Goal: Find contact information: Find contact information

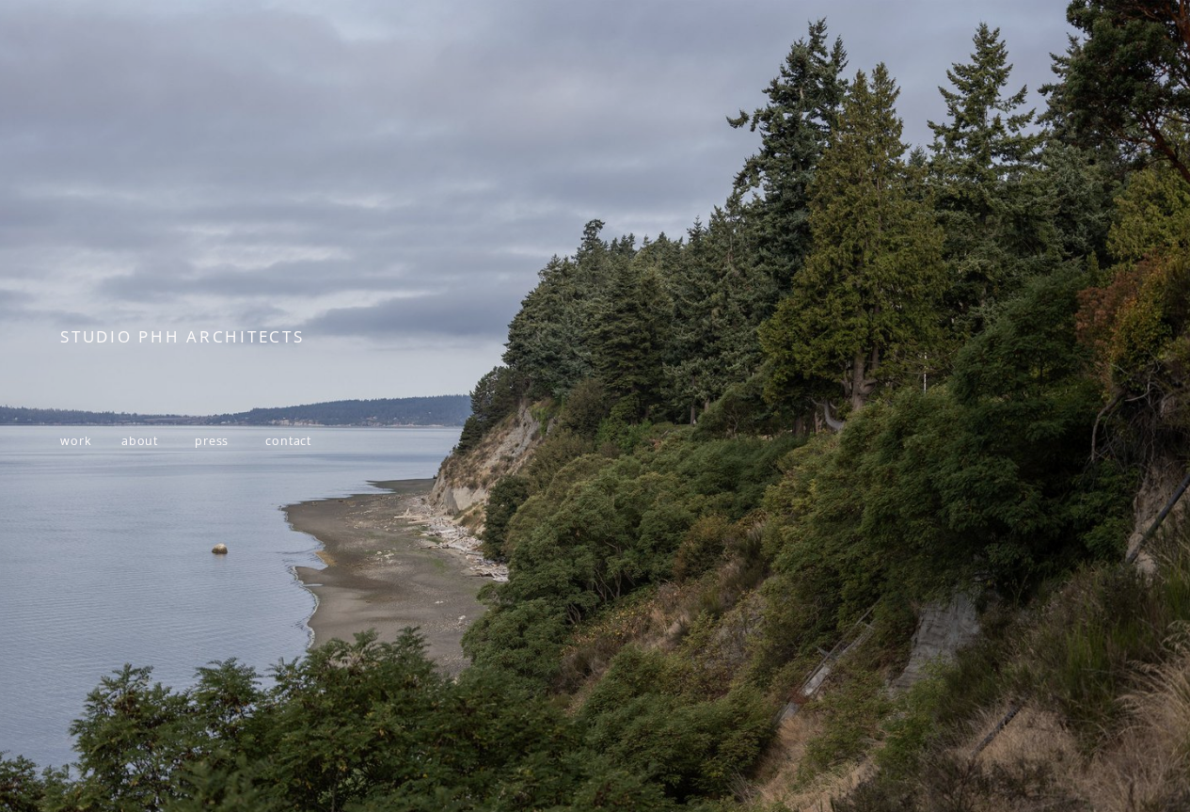
click at [74, 445] on span "work" at bounding box center [76, 441] width 32 height 16
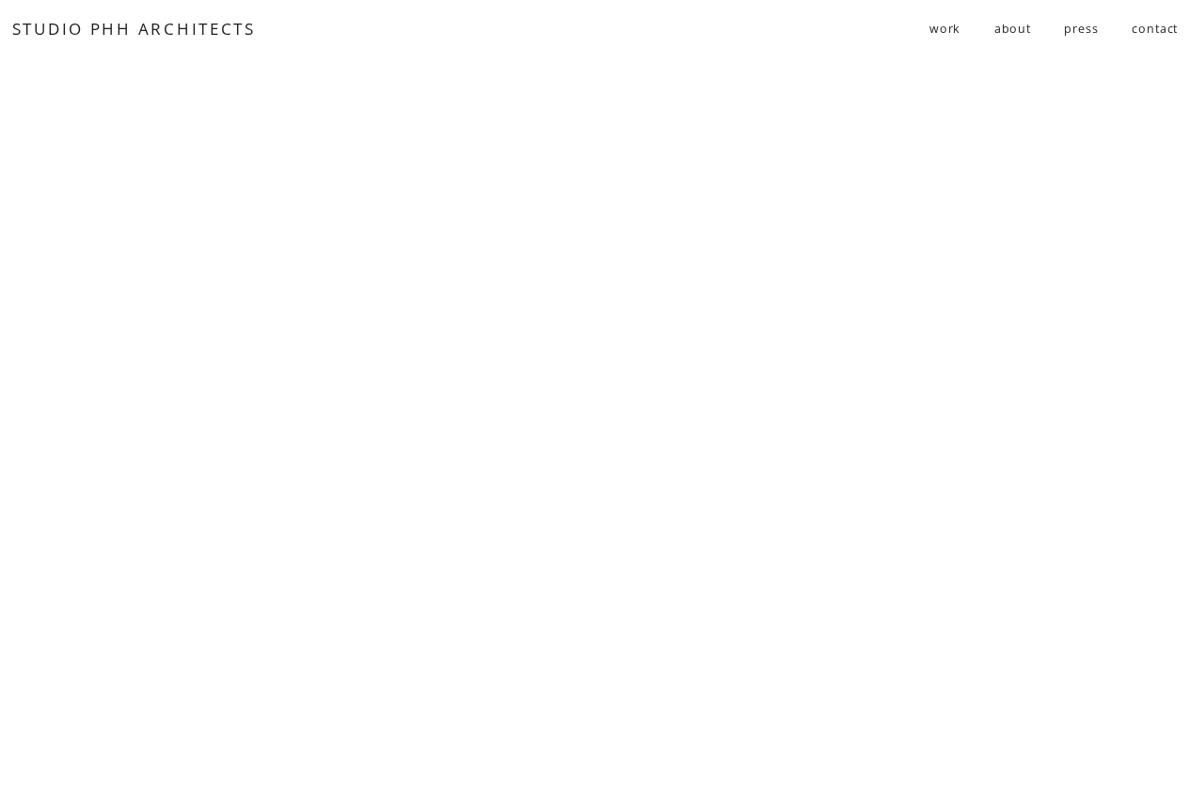
scroll to position [11508, 0]
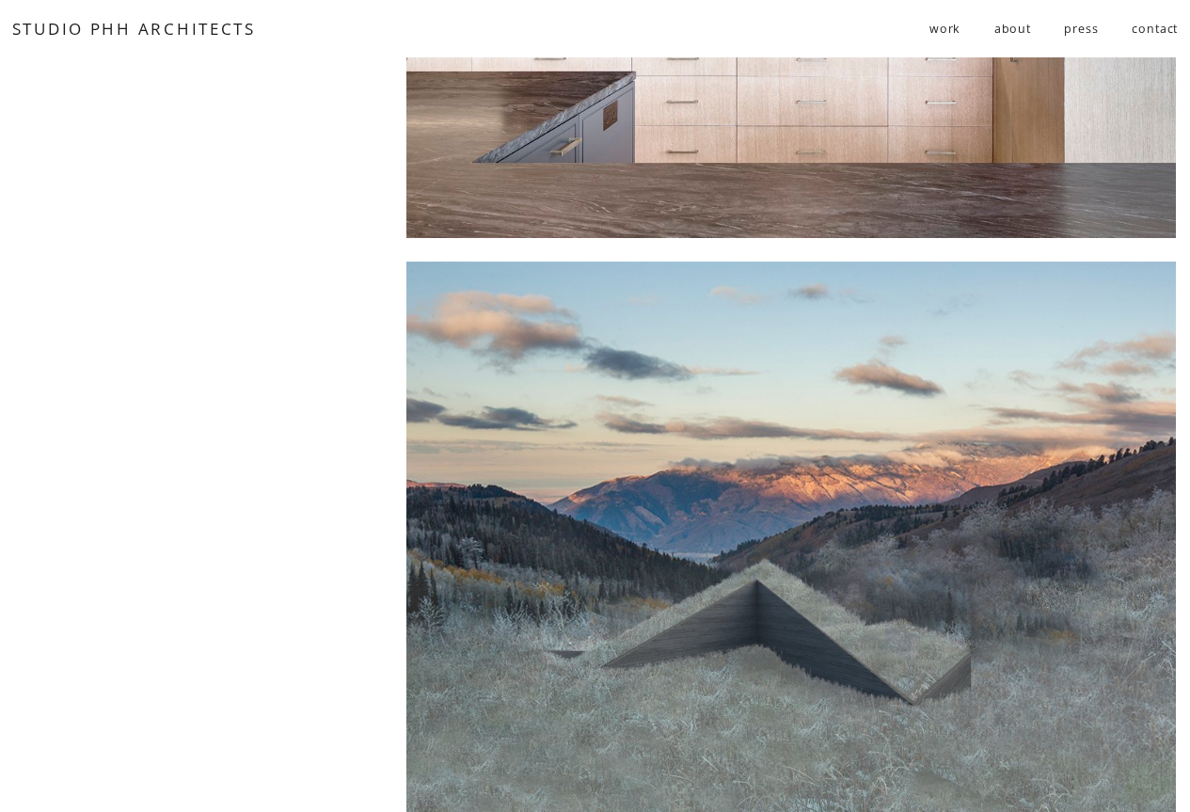
click at [1012, 31] on link "about" at bounding box center [1013, 29] width 37 height 32
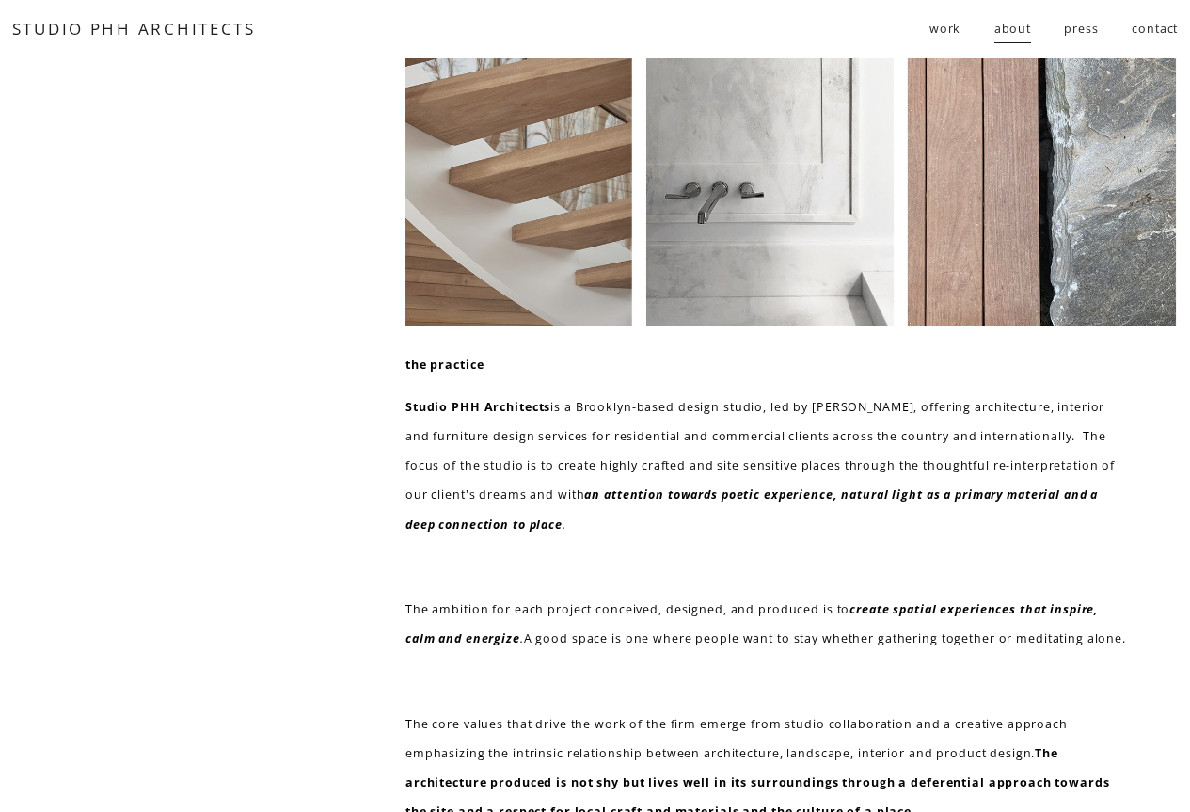
click at [1145, 30] on link "contact" at bounding box center [1155, 29] width 46 height 32
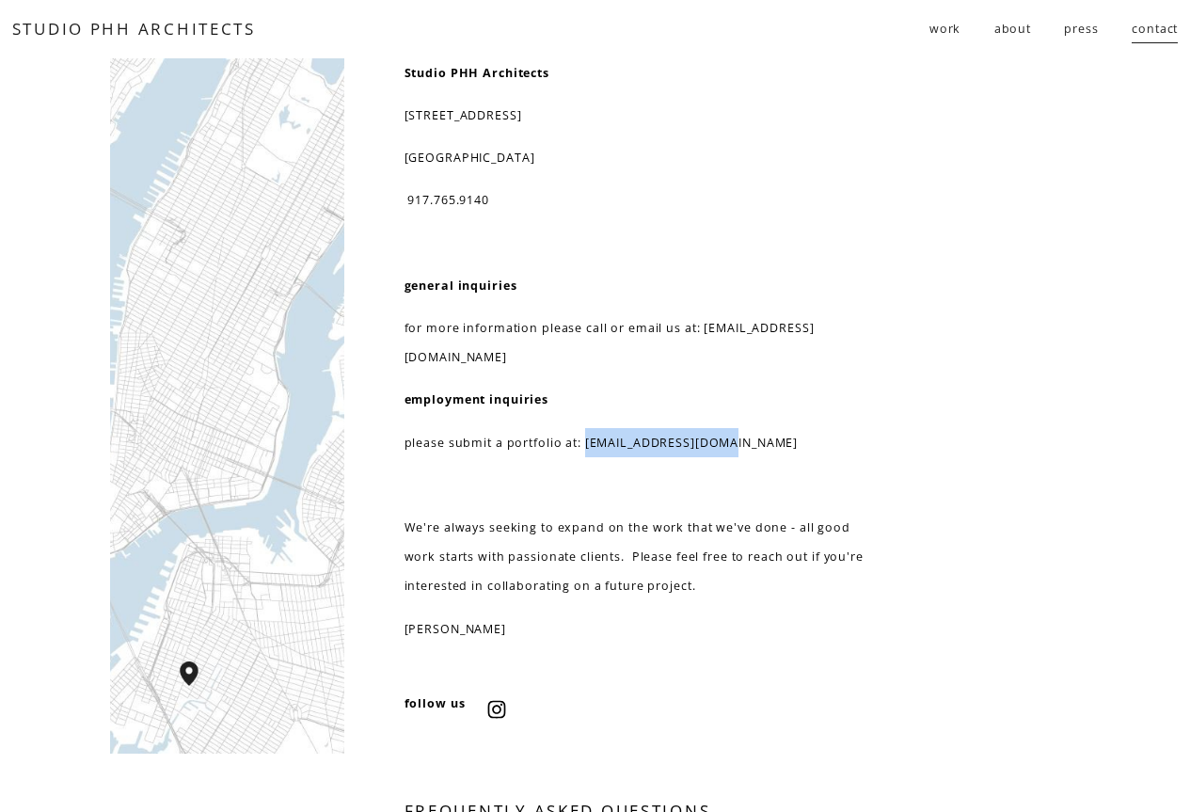
drag, startPoint x: 735, startPoint y: 412, endPoint x: 588, endPoint y: 414, distance: 146.8
click at [587, 428] on p "please submit a portfolio at: [EMAIL_ADDRESS][DOMAIN_NAME]" at bounding box center [645, 442] width 480 height 29
copy p "[EMAIL_ADDRESS][DOMAIN_NAME]"
